Goal: Transaction & Acquisition: Purchase product/service

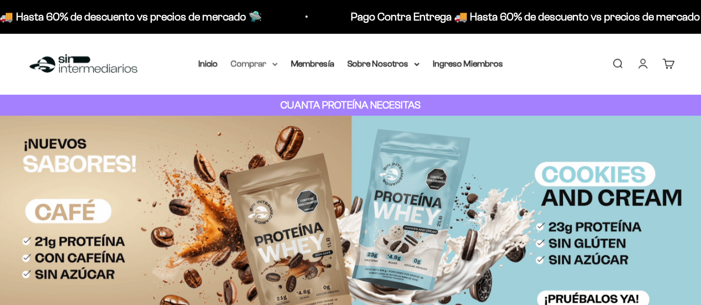
click at [265, 64] on summary "Comprar" at bounding box center [254, 64] width 47 height 14
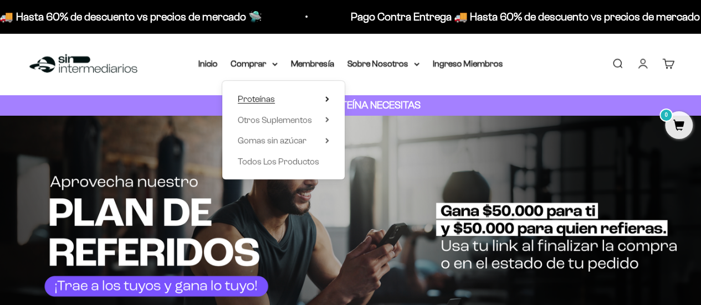
click at [327, 99] on icon at bounding box center [327, 99] width 2 height 4
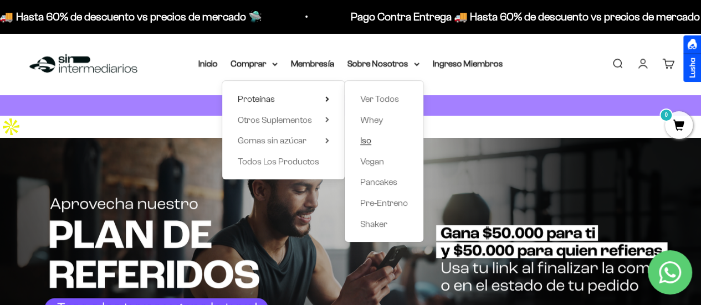
click at [384, 139] on link "Iso" at bounding box center [384, 141] width 48 height 14
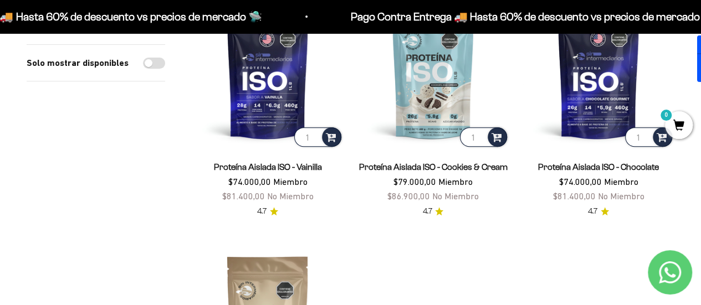
scroll to position [195, 0]
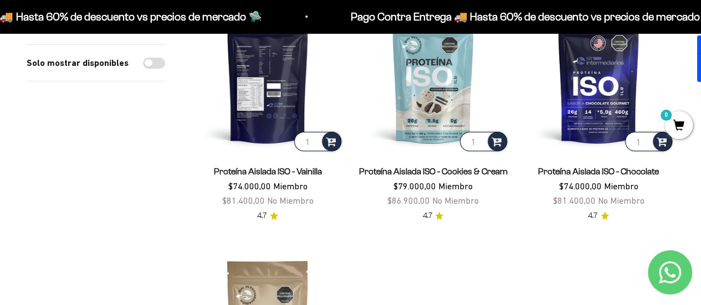
click at [267, 105] on img at bounding box center [268, 78] width 152 height 152
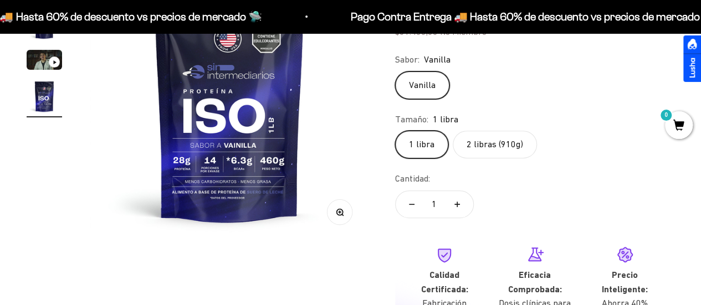
scroll to position [186, 0]
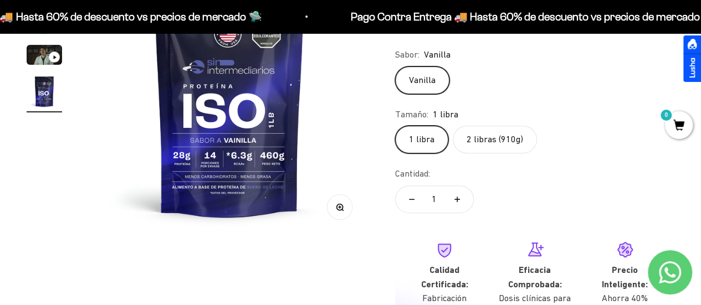
drag, startPoint x: 706, startPoint y: 20, endPoint x: 709, endPoint y: 35, distance: 15.2
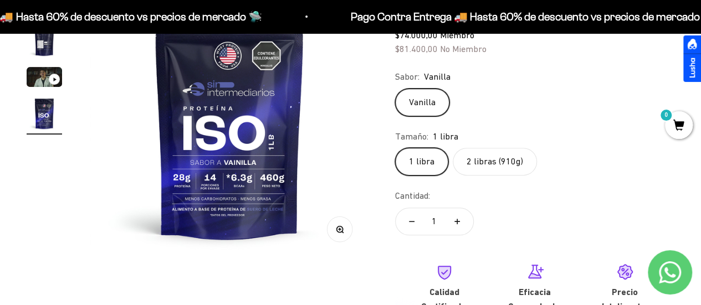
click at [483, 148] on label "2 libras (910g)" at bounding box center [495, 162] width 84 height 28
click at [395, 147] on input "2 libras (910g)" at bounding box center [395, 147] width 1 height 1
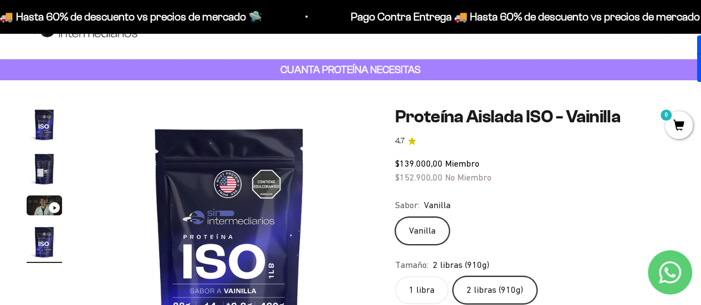
scroll to position [39, 0]
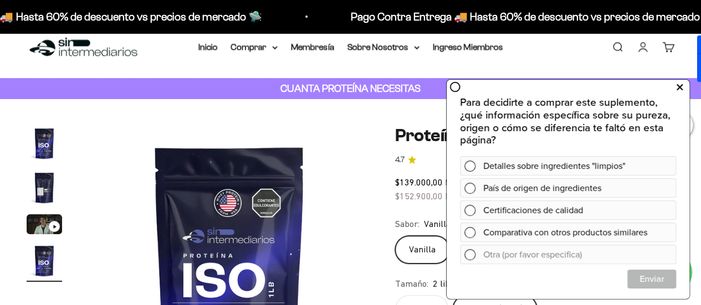
click at [679, 90] on icon at bounding box center [680, 87] width 6 height 14
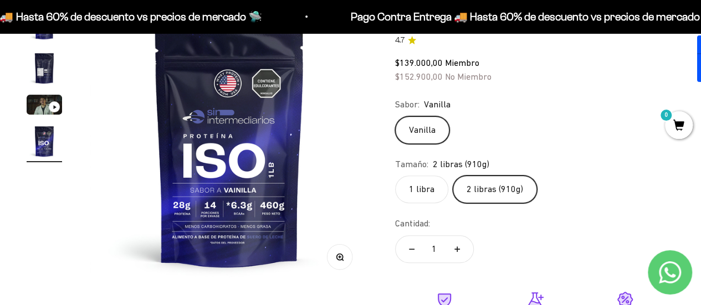
scroll to position [195, 0]
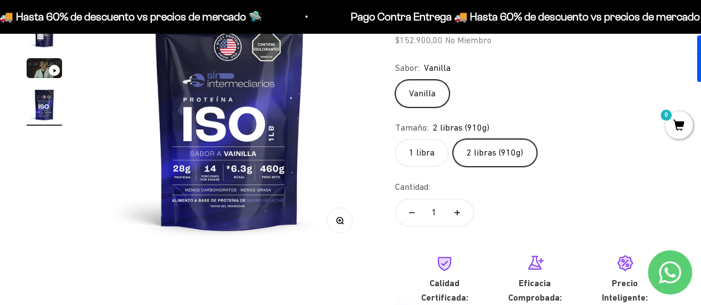
click at [430, 139] on label "1 libra" at bounding box center [421, 153] width 53 height 28
click at [395, 139] on input "1 libra" at bounding box center [395, 139] width 1 height 1
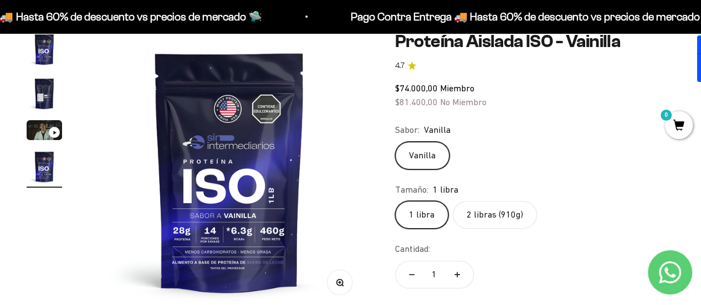
scroll to position [124, 0]
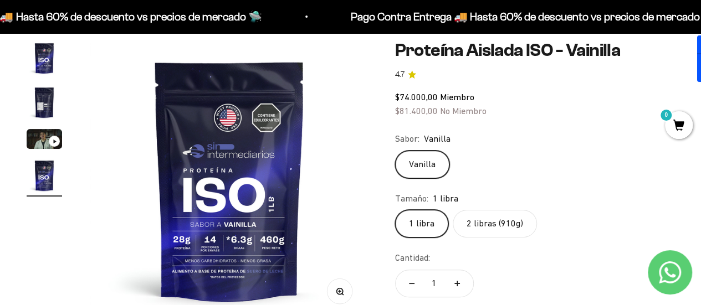
click at [467, 210] on label "2 libras (910g)" at bounding box center [495, 224] width 84 height 28
click at [395, 210] on input "2 libras (910g)" at bounding box center [395, 210] width 1 height 1
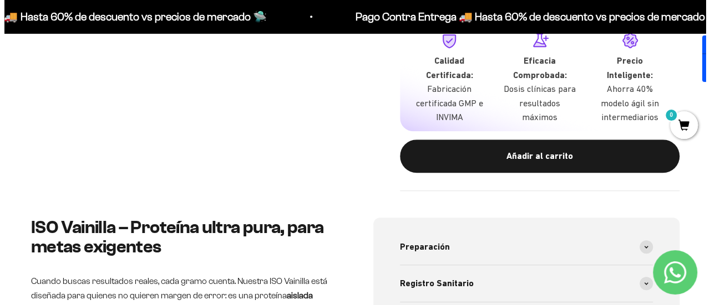
scroll to position [405, 0]
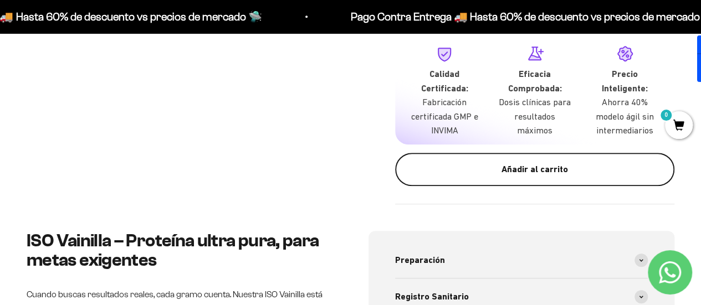
click at [539, 162] on div "Añadir al carrito" at bounding box center [534, 169] width 235 height 14
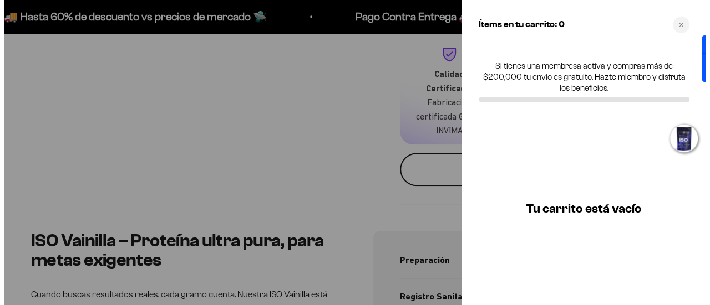
scroll to position [0, 873]
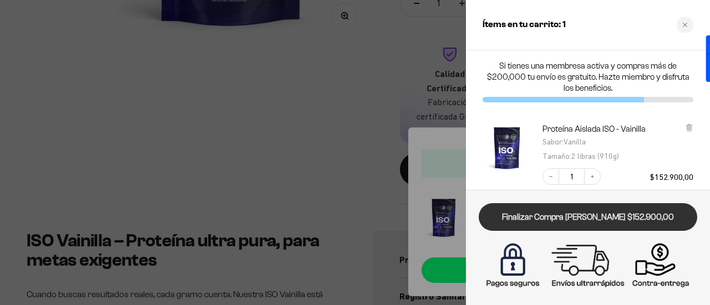
click at [575, 221] on link "Finalizar Compra [PERSON_NAME] $152.900,00" at bounding box center [587, 217] width 218 height 28
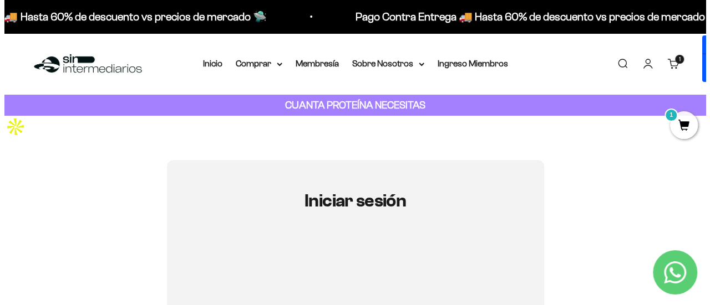
scroll to position [1, 0]
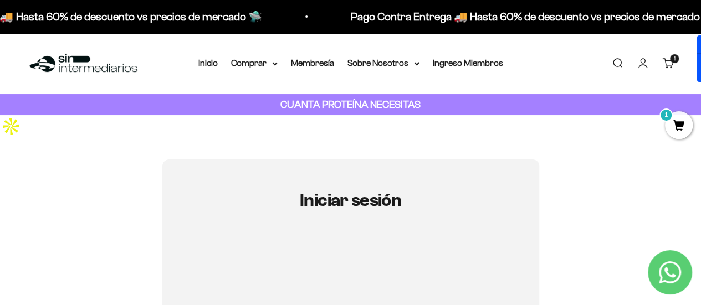
click at [678, 125] on span "1" at bounding box center [679, 125] width 28 height 28
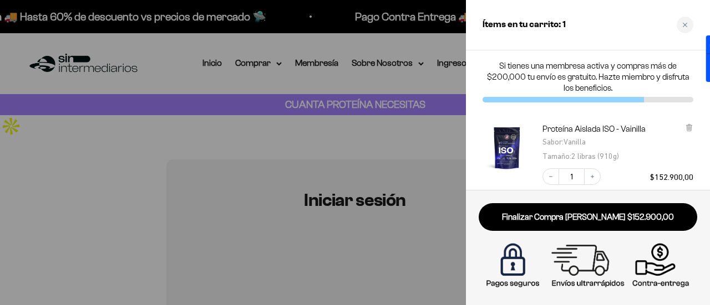
click at [475, 164] on div "Proteína Aislada ISO - Vainilla Sabor : Vanilla Tamaño : 2 libras (910g) Decrea…" at bounding box center [582, 149] width 222 height 73
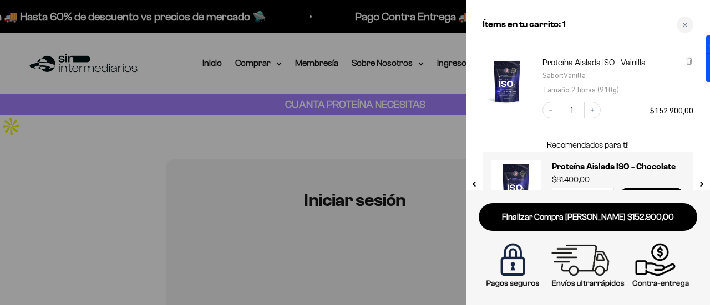
scroll to position [89, 0]
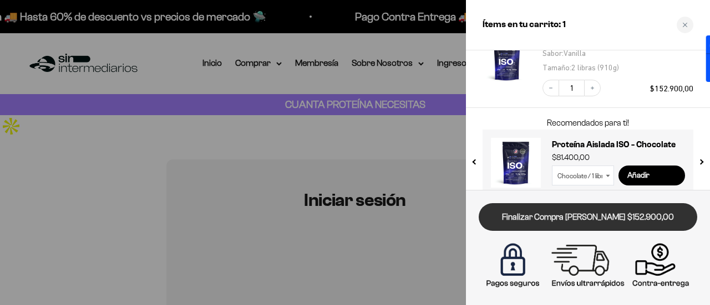
click at [580, 215] on link "Finalizar Compra [PERSON_NAME] $152.900,00" at bounding box center [587, 217] width 218 height 28
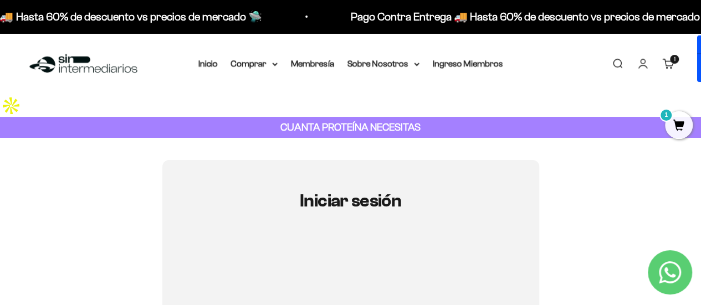
click at [671, 64] on link "Carrito 1 artículo 1" at bounding box center [669, 64] width 12 height 12
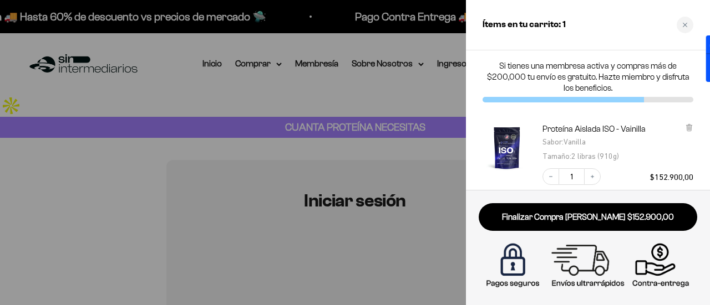
click at [482, 168] on img "Proteína Aislada ISO - Vainilla - Vanilla / 2 libras (910g)" at bounding box center [506, 148] width 49 height 49
